Goal: Task Accomplishment & Management: Use online tool/utility

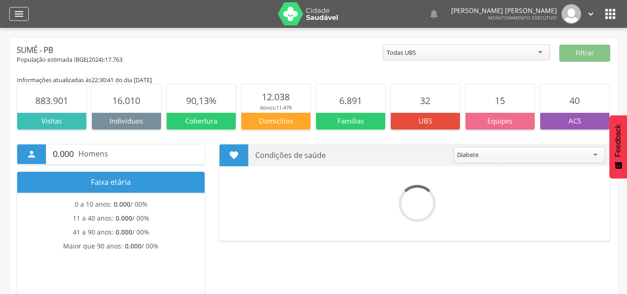
click at [22, 16] on icon "" at bounding box center [18, 13] width 11 height 11
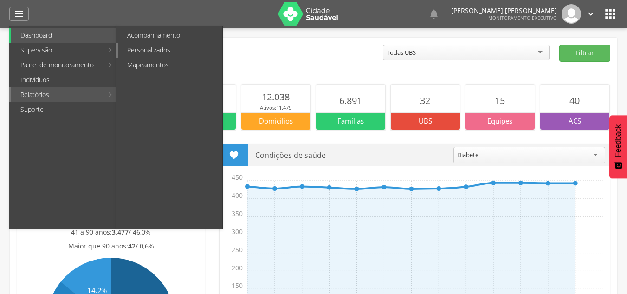
click at [161, 48] on link "Personalizados" at bounding box center [170, 50] width 104 height 15
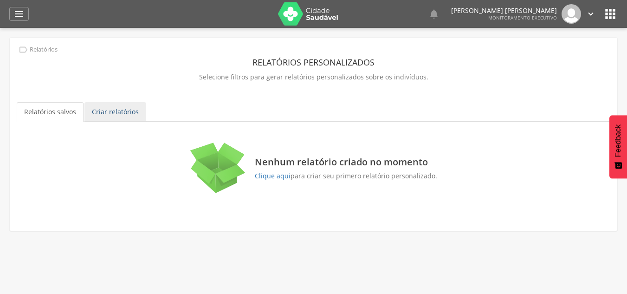
click at [93, 112] on link "Criar relatórios" at bounding box center [115, 111] width 62 height 19
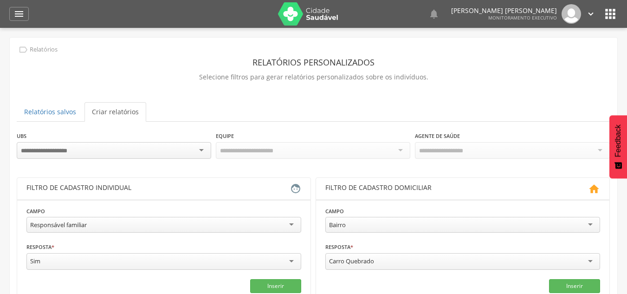
scroll to position [93, 0]
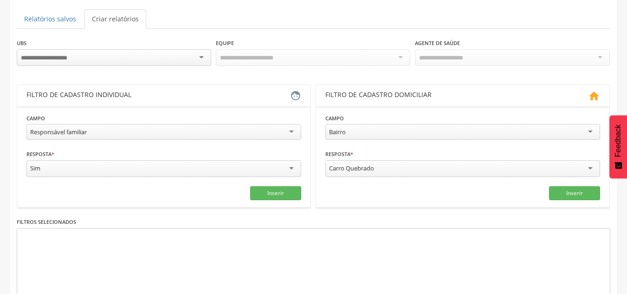
click at [101, 54] on div at bounding box center [114, 57] width 194 height 17
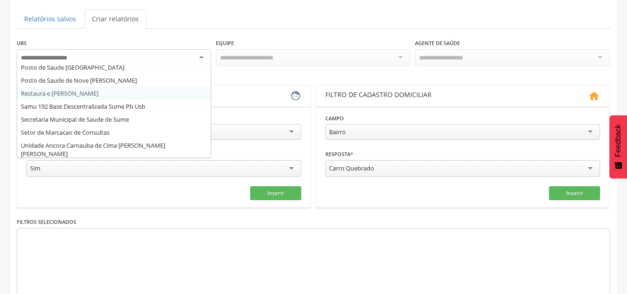
scroll to position [184, 0]
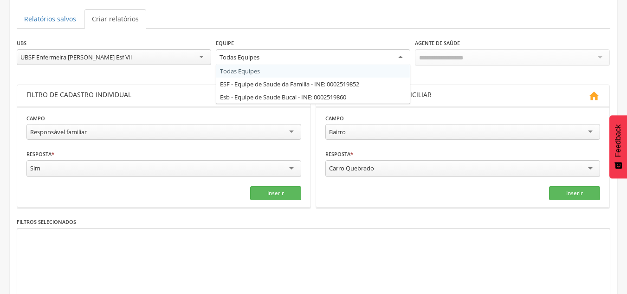
click at [311, 60] on div "Todas Equipes" at bounding box center [313, 57] width 194 height 17
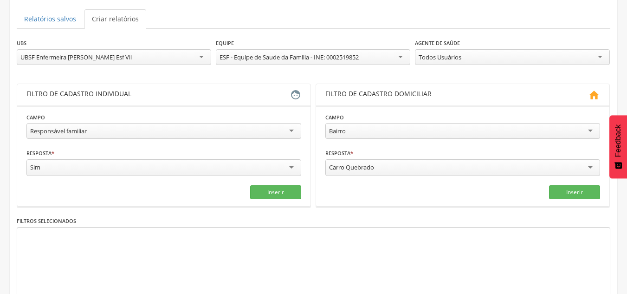
click at [453, 58] on div "Todos Usuários" at bounding box center [440, 57] width 43 height 8
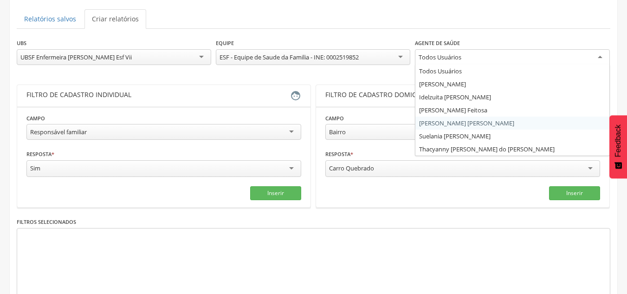
scroll to position [143, 0]
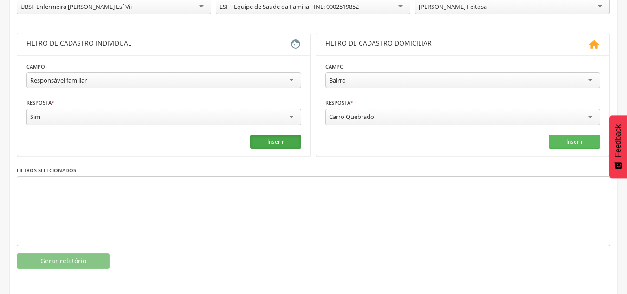
click at [287, 139] on button "Inserir" at bounding box center [275, 142] width 51 height 14
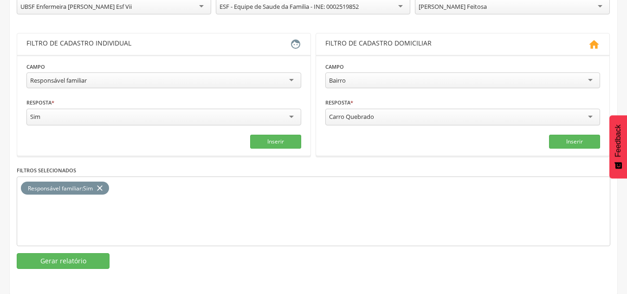
click at [181, 78] on div "Responsável familiar" at bounding box center [163, 80] width 275 height 16
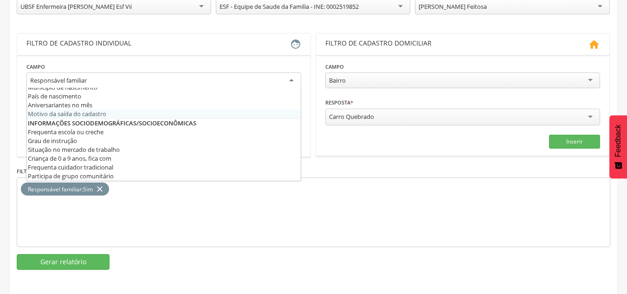
scroll to position [0, 0]
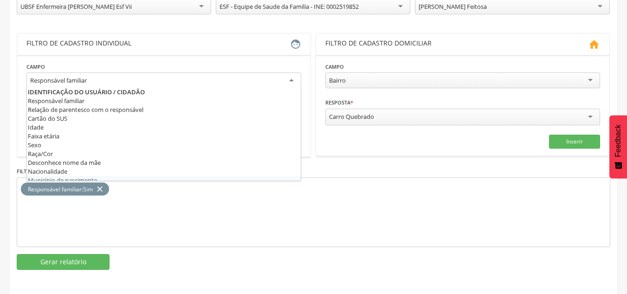
click at [0, 150] on html " Dashboard Supervisão Produtividade Mapa da cidade Mapa de cobertura Ranking A…" at bounding box center [313, 4] width 627 height 294
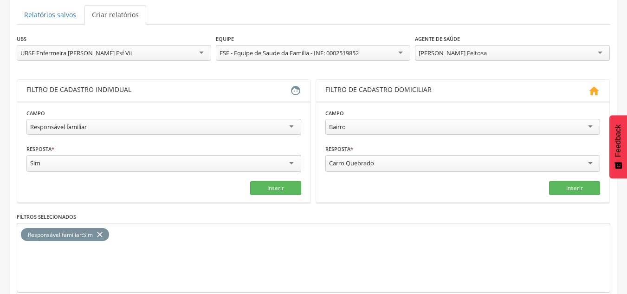
scroll to position [143, 0]
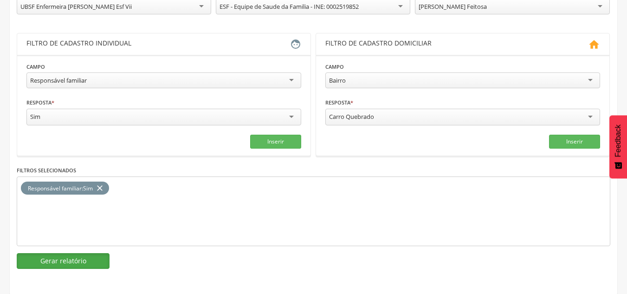
click at [61, 260] on button "Gerar relatório" at bounding box center [63, 261] width 93 height 16
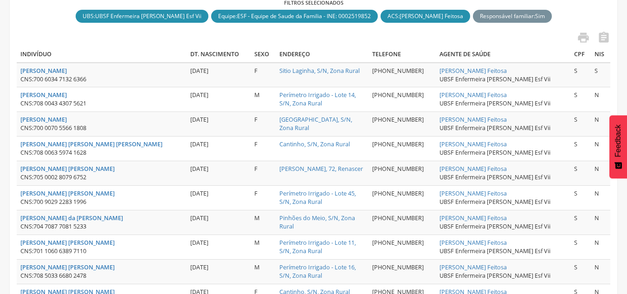
scroll to position [0, 0]
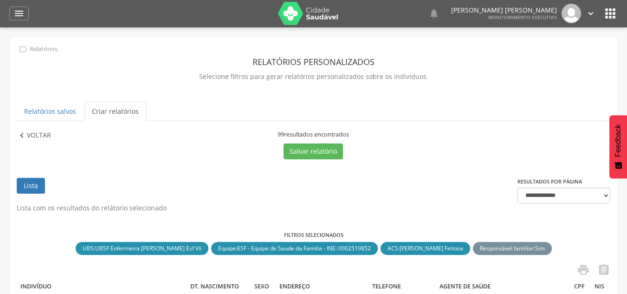
click at [41, 135] on p "Voltar" at bounding box center [39, 135] width 24 height 10
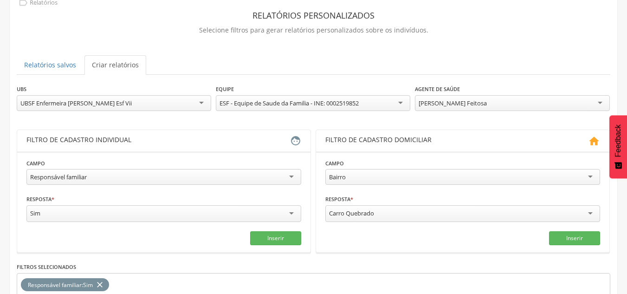
scroll to position [140, 0]
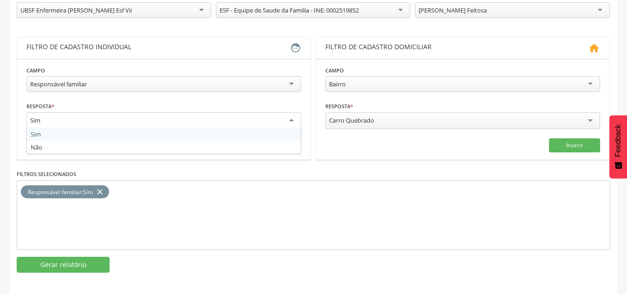
click at [144, 118] on div "Sim" at bounding box center [163, 120] width 275 height 17
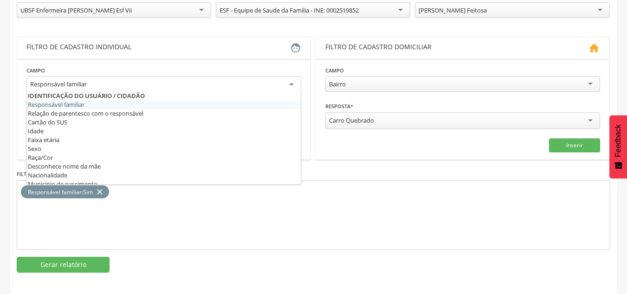
click at [162, 78] on div "Responsável familiar" at bounding box center [163, 84] width 275 height 17
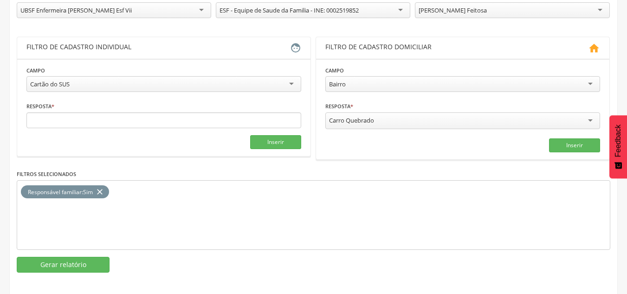
click at [103, 192] on icon "close" at bounding box center [99, 191] width 9 height 13
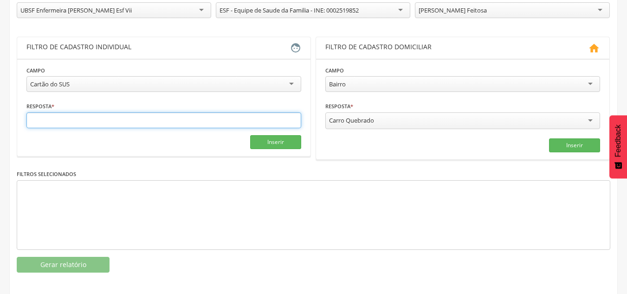
click at [149, 121] on input "text" at bounding box center [163, 120] width 275 height 16
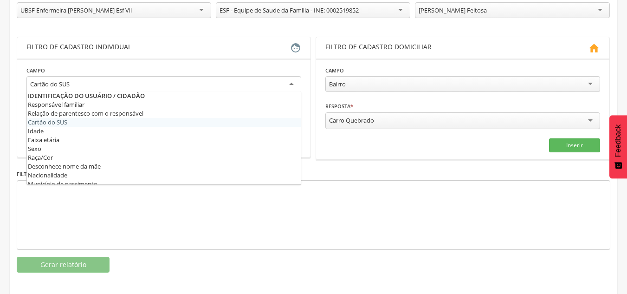
click at [110, 84] on div "Cartão do SUS" at bounding box center [163, 84] width 275 height 17
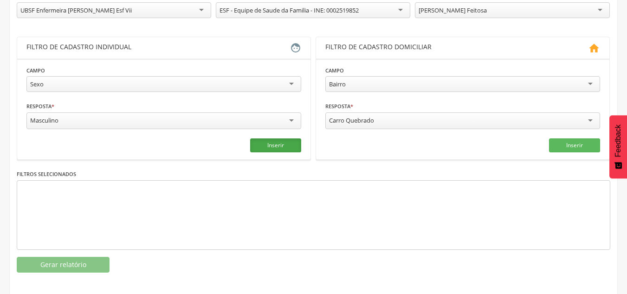
click at [277, 146] on button "Inserir" at bounding box center [275, 145] width 51 height 14
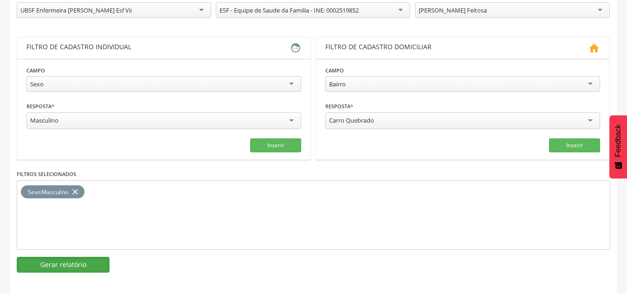
click at [71, 263] on button "Gerar relatório" at bounding box center [63, 265] width 93 height 16
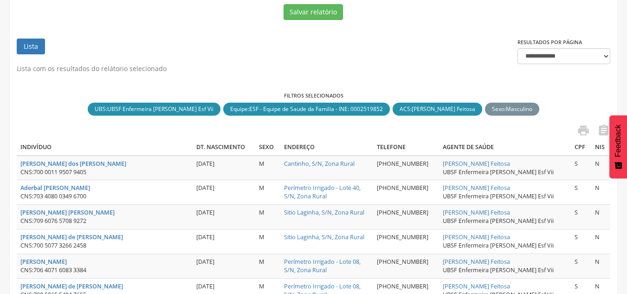
scroll to position [47, 0]
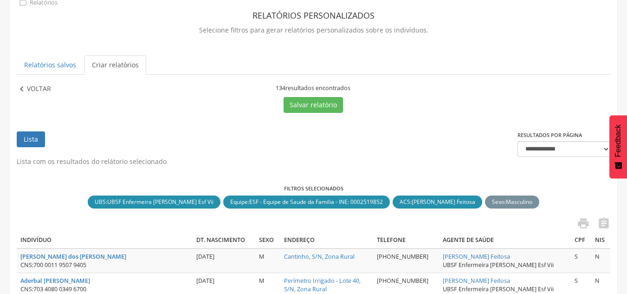
click at [38, 90] on p "Voltar" at bounding box center [39, 89] width 24 height 10
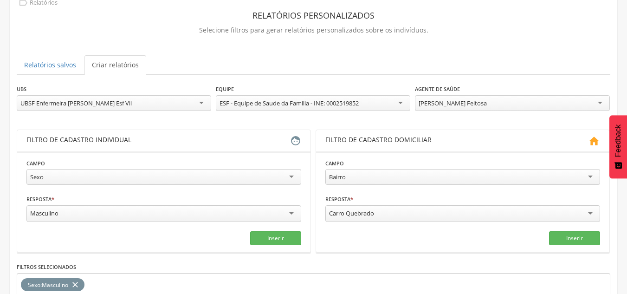
click at [136, 210] on div "Masculino" at bounding box center [163, 213] width 275 height 17
click at [77, 279] on icon "close" at bounding box center [75, 284] width 9 height 13
click at [289, 235] on button "Inserir" at bounding box center [275, 237] width 51 height 14
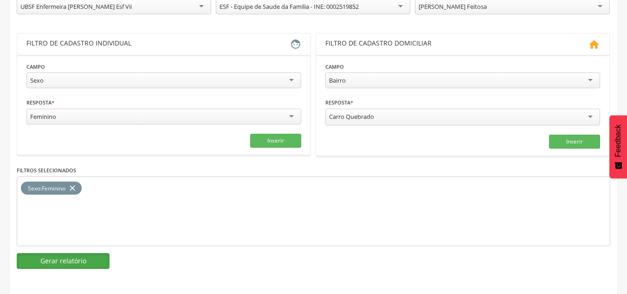
click at [71, 259] on button "Gerar relatório" at bounding box center [63, 261] width 93 height 16
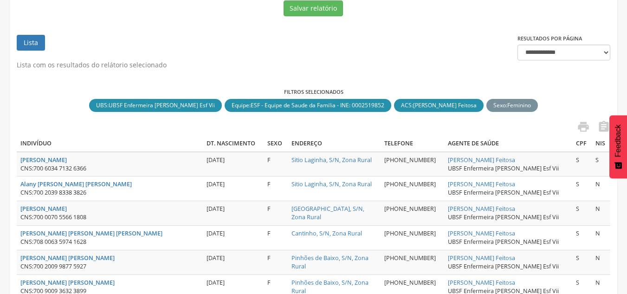
scroll to position [4, 0]
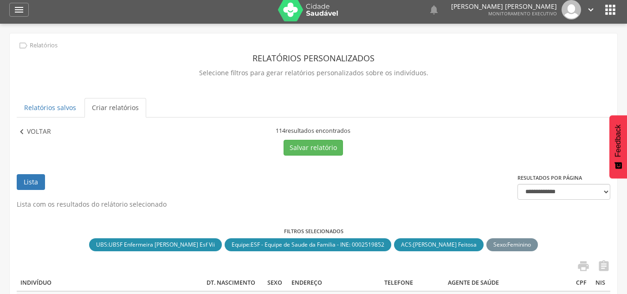
click at [40, 132] on p "Voltar" at bounding box center [39, 132] width 24 height 10
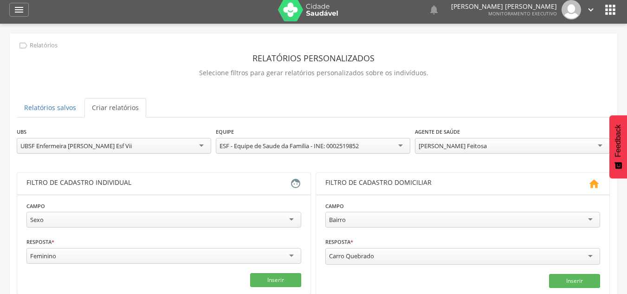
scroll to position [51, 0]
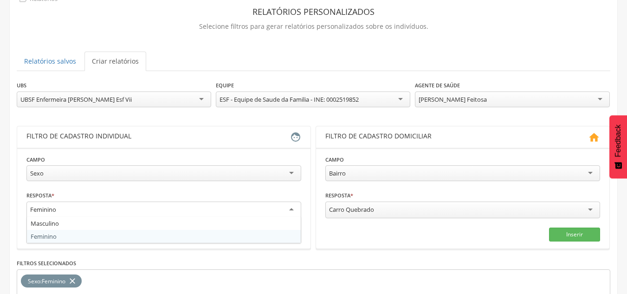
click at [145, 210] on div "Feminino" at bounding box center [163, 209] width 275 height 17
click at [140, 172] on div "Sexo" at bounding box center [163, 173] width 275 height 16
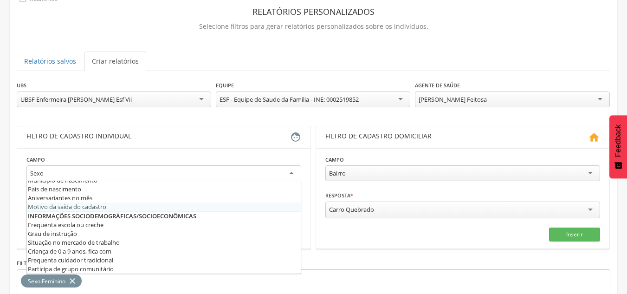
scroll to position [46, 0]
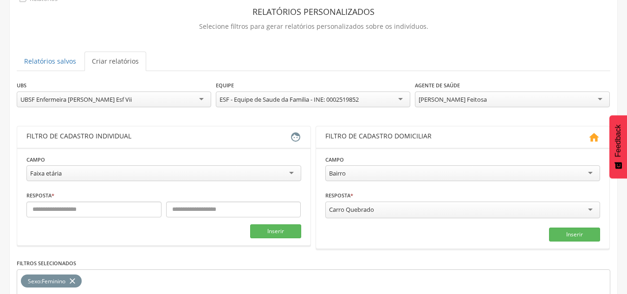
click at [54, 181] on div "Faixa etária Responsável familiar Relação de parentesco com o responsável Cartã…" at bounding box center [163, 174] width 275 height 18
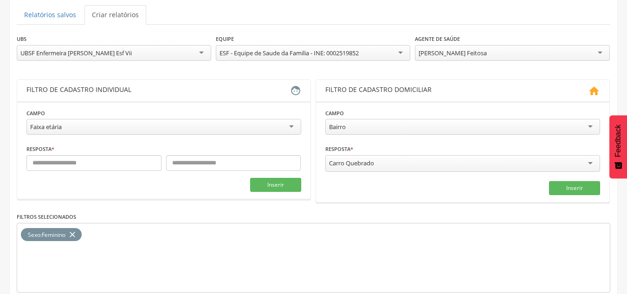
click at [72, 232] on icon "close" at bounding box center [72, 234] width 9 height 13
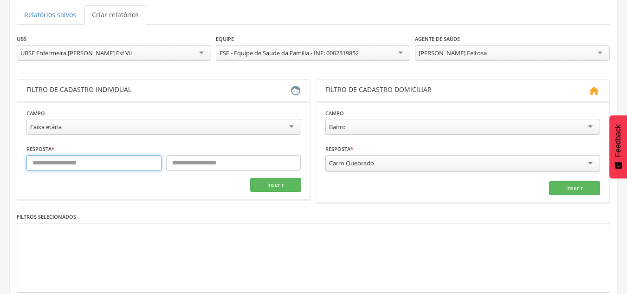
click at [66, 165] on input "text" at bounding box center [93, 163] width 135 height 16
click at [48, 163] on input "text" at bounding box center [93, 163] width 135 height 16
type input "*"
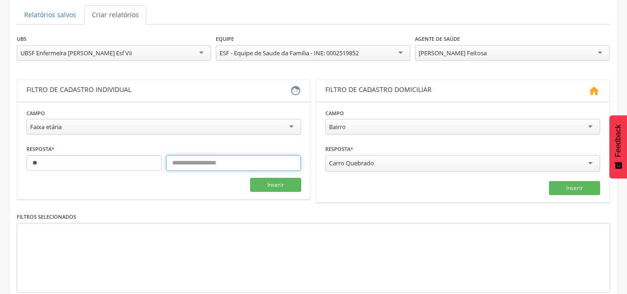
click at [189, 166] on input "text" at bounding box center [233, 163] width 135 height 16
type input "*"
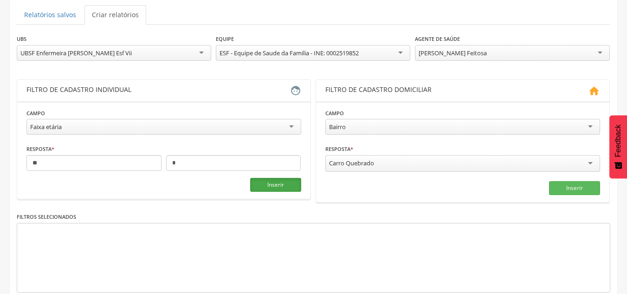
click at [269, 182] on button "Inserir" at bounding box center [275, 185] width 51 height 14
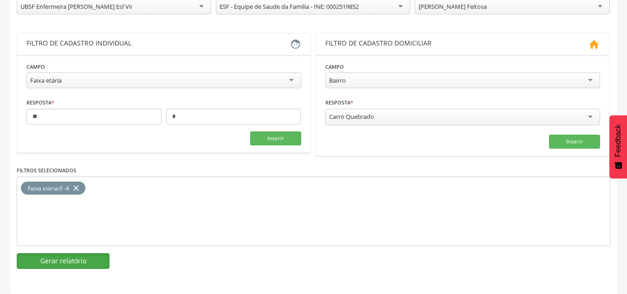
click at [81, 260] on button "Gerar relatório" at bounding box center [63, 261] width 93 height 16
click at [81, 178] on div " Supervisão  Distritos  Ubs Coordenador: - Sumé / PB Intervalo de Tempo  Se…" at bounding box center [313, 31] width 627 height 294
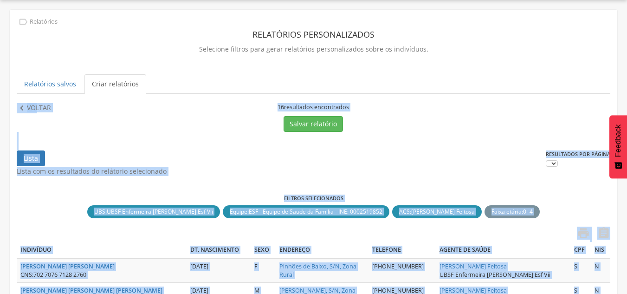
scroll to position [143, 0]
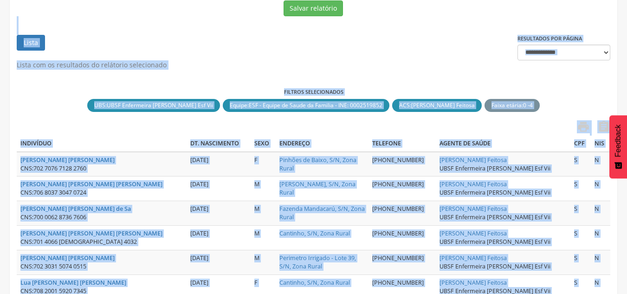
click at [304, 65] on p "Lista com os resultados do relátorio selecionado" at bounding box center [314, 64] width 594 height 9
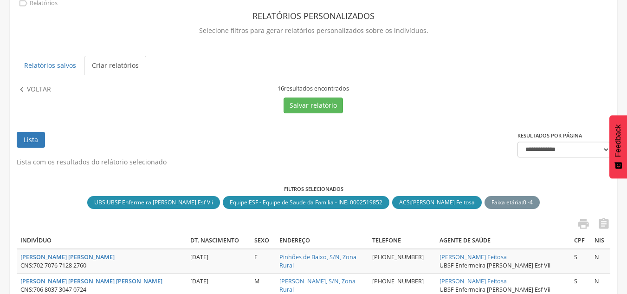
scroll to position [0, 0]
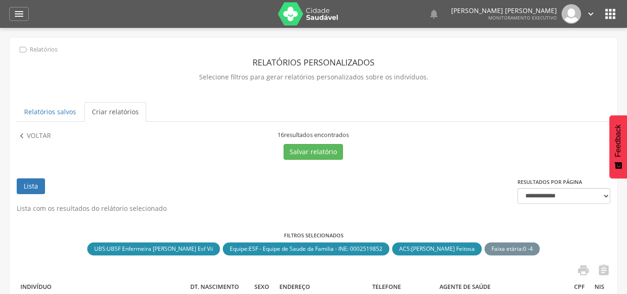
click at [26, 188] on link "Lista" at bounding box center [31, 186] width 28 height 16
click at [32, 133] on p "Voltar" at bounding box center [39, 136] width 24 height 10
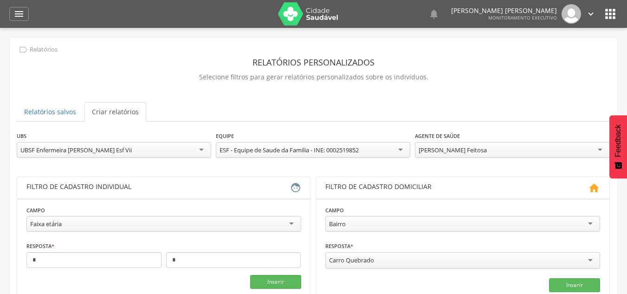
scroll to position [139, 0]
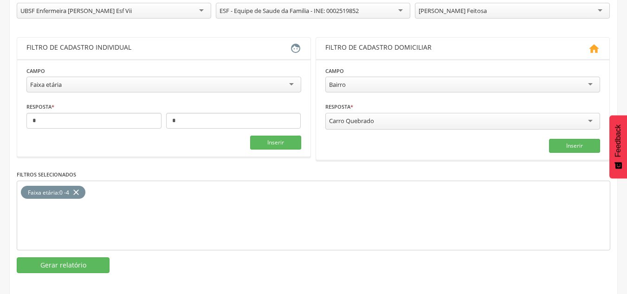
click at [76, 189] on icon "close" at bounding box center [75, 192] width 9 height 13
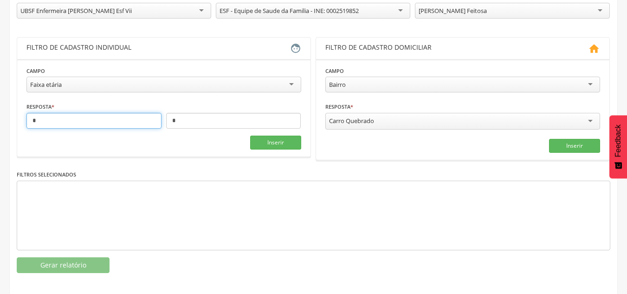
click at [130, 120] on input "*" at bounding box center [93, 121] width 135 height 16
click at [145, 86] on div "Faixa etária" at bounding box center [163, 85] width 275 height 16
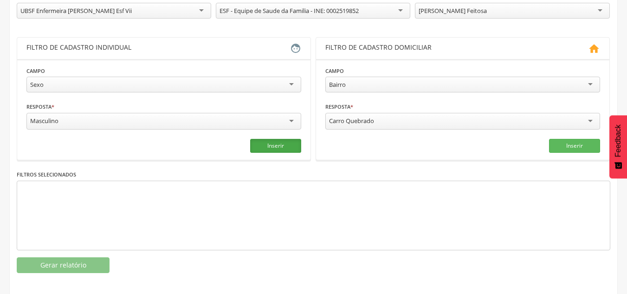
click at [274, 143] on button "Inserir" at bounding box center [275, 146] width 51 height 14
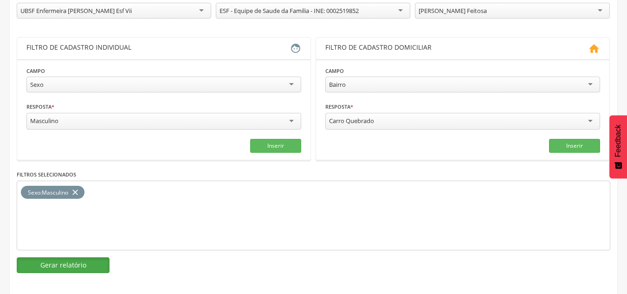
click at [61, 266] on button "Gerar relatório" at bounding box center [63, 265] width 93 height 16
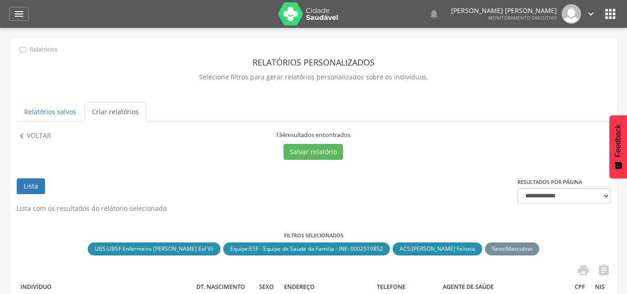
scroll to position [93, 0]
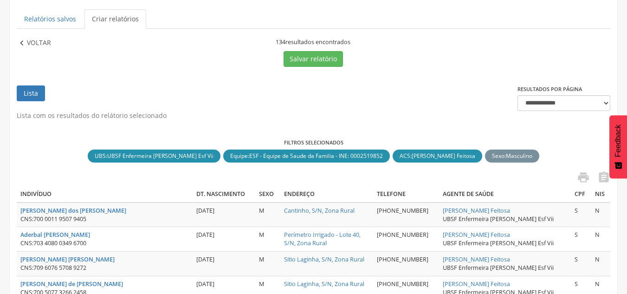
click at [28, 41] on p "Voltar" at bounding box center [39, 43] width 24 height 10
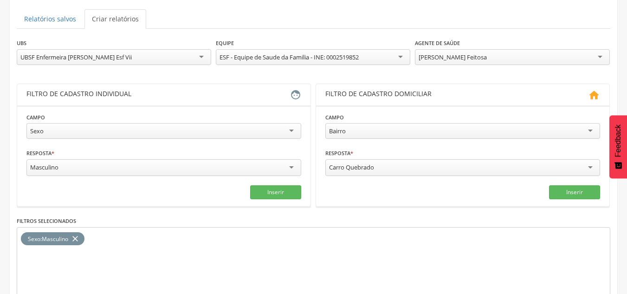
click at [96, 164] on div "Masculino" at bounding box center [163, 167] width 275 height 17
click at [75, 236] on icon "close" at bounding box center [75, 238] width 9 height 13
click at [278, 194] on button "Inserir" at bounding box center [275, 191] width 51 height 14
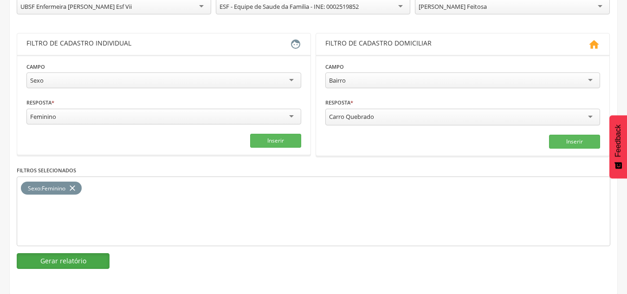
click at [100, 261] on button "Gerar relatório" at bounding box center [63, 261] width 93 height 16
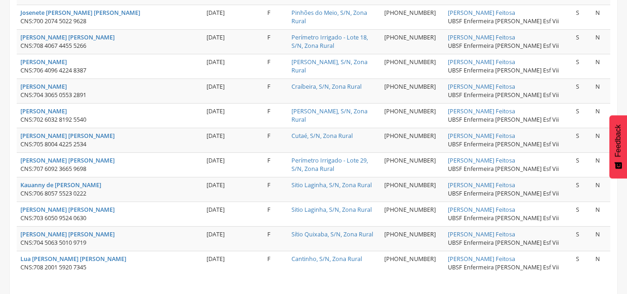
scroll to position [1300, 0]
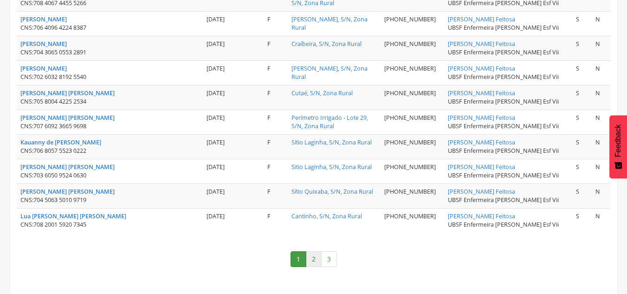
click at [315, 252] on link "2" at bounding box center [314, 259] width 16 height 16
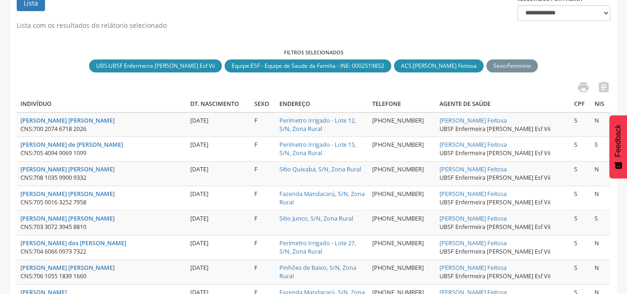
scroll to position [0, 0]
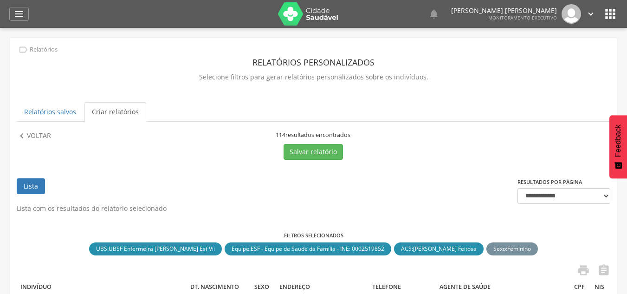
click at [590, 14] on icon "" at bounding box center [591, 14] width 10 height 10
click at [540, 55] on link "Sair" at bounding box center [558, 54] width 73 height 12
